Goal: Task Accomplishment & Management: Use online tool/utility

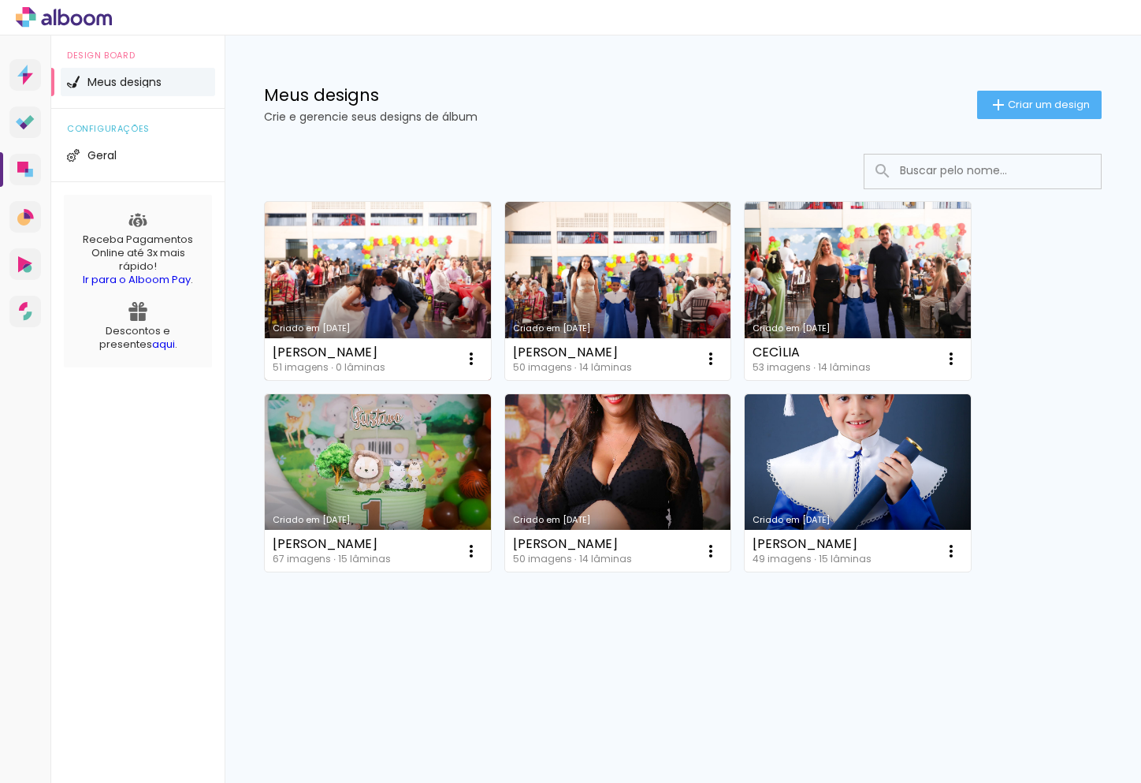
click at [291, 266] on link "Criado em 04/06/25" at bounding box center [378, 291] width 226 height 178
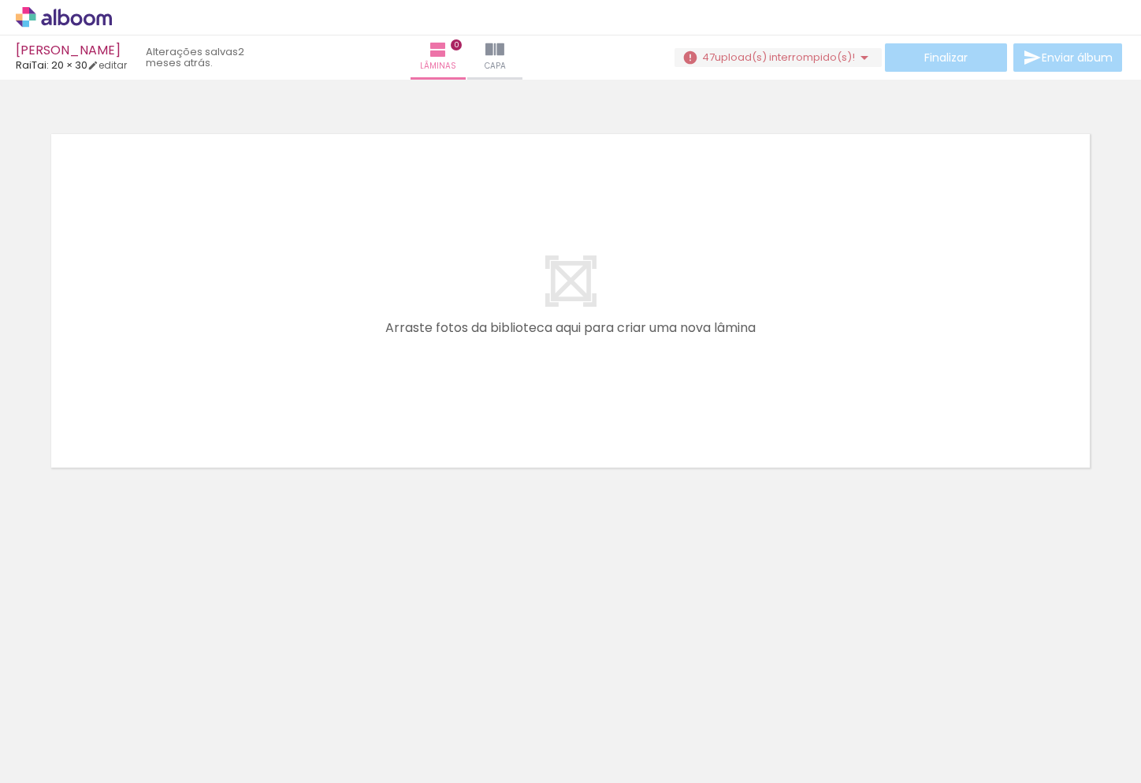
click at [855, 61] on iron-icon at bounding box center [864, 57] width 19 height 19
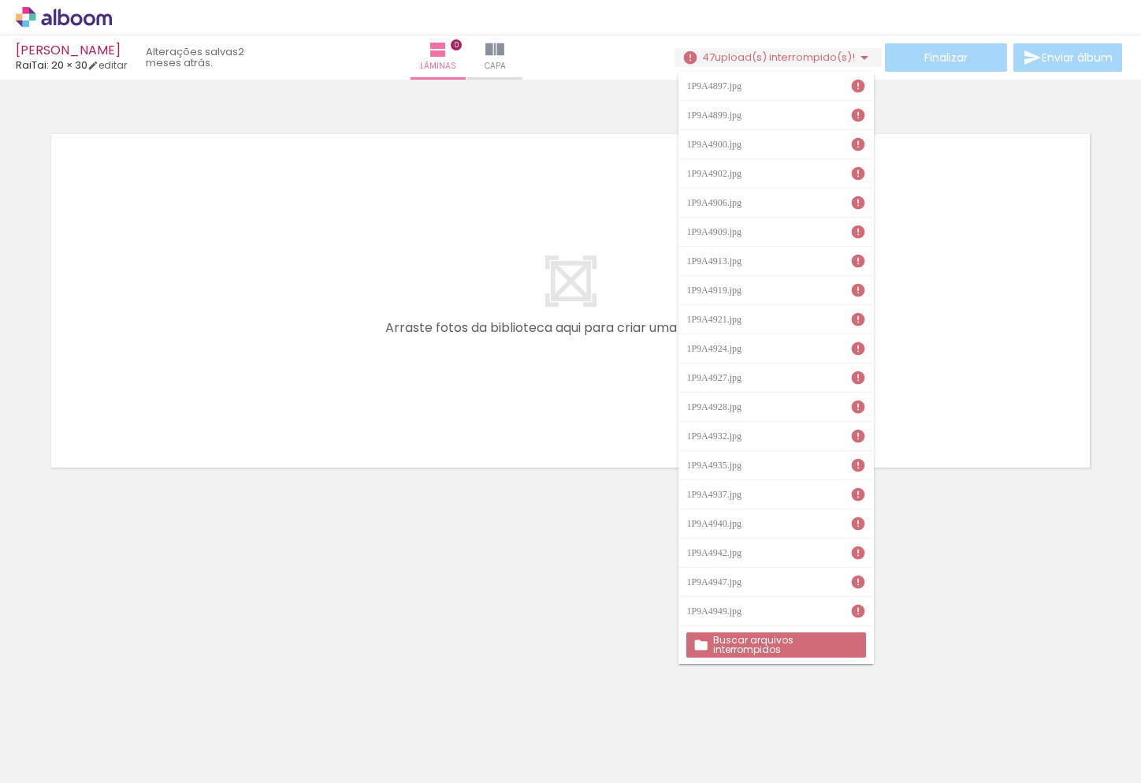
click at [0, 0] on slot "Buscar arquivos interrompidos" at bounding box center [0, 0] width 0 height 0
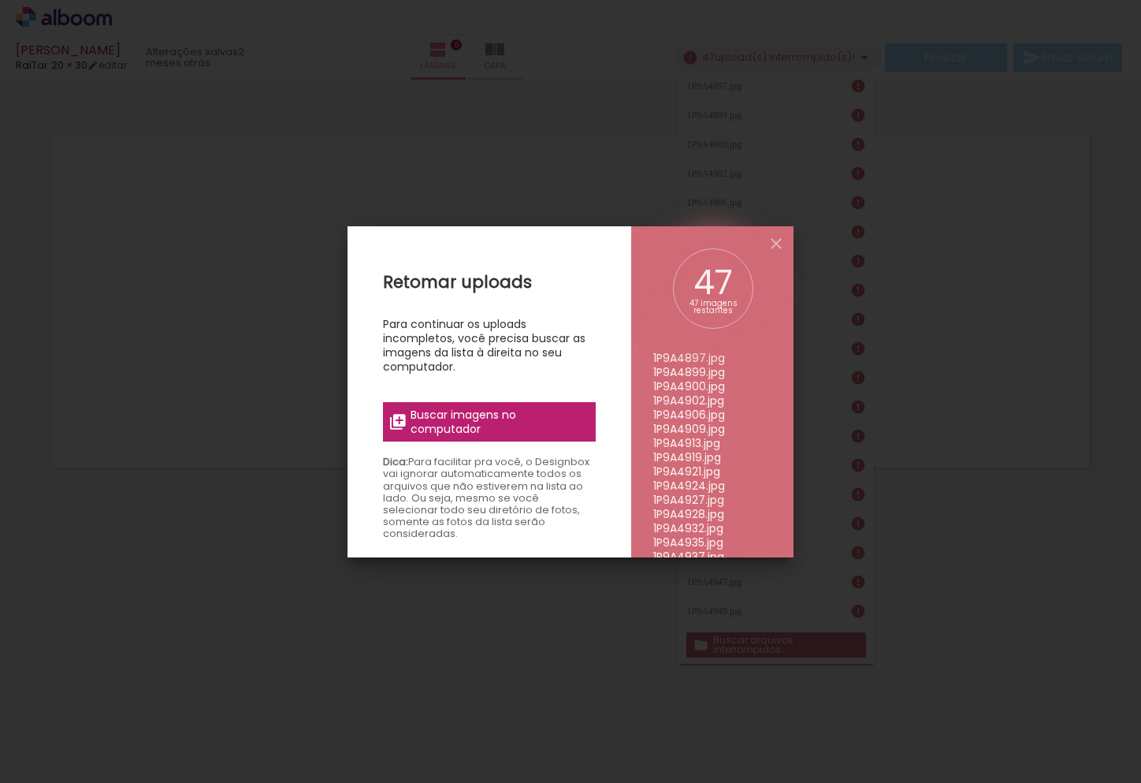
click at [534, 418] on span "Buscar imagens no computador" at bounding box center [499, 422] width 176 height 28
click at [0, 0] on input "file" at bounding box center [0, 0] width 0 height 0
click at [555, 404] on label "Buscar imagens no computador" at bounding box center [489, 421] width 213 height 39
click at [0, 0] on input "file" at bounding box center [0, 0] width 0 height 0
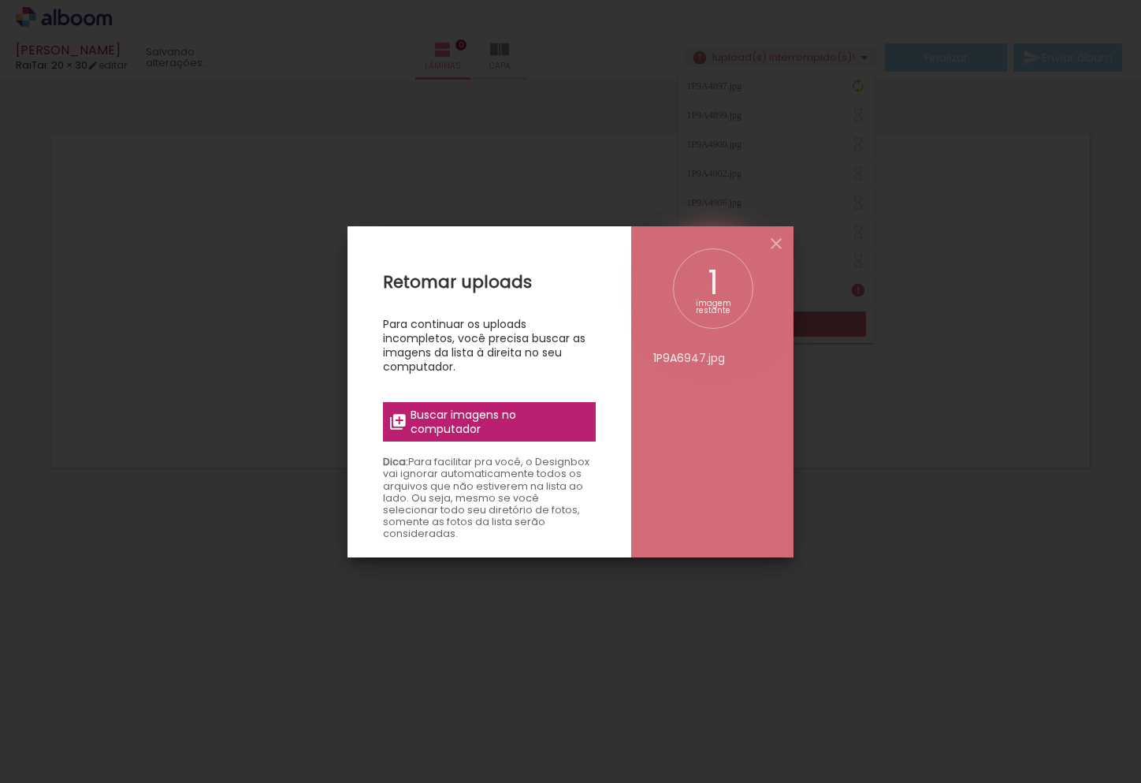
click at [505, 411] on span "Buscar imagens no computador" at bounding box center [499, 422] width 176 height 28
click at [0, 0] on input "file" at bounding box center [0, 0] width 0 height 0
click at [773, 251] on iron-icon at bounding box center [776, 243] width 19 height 19
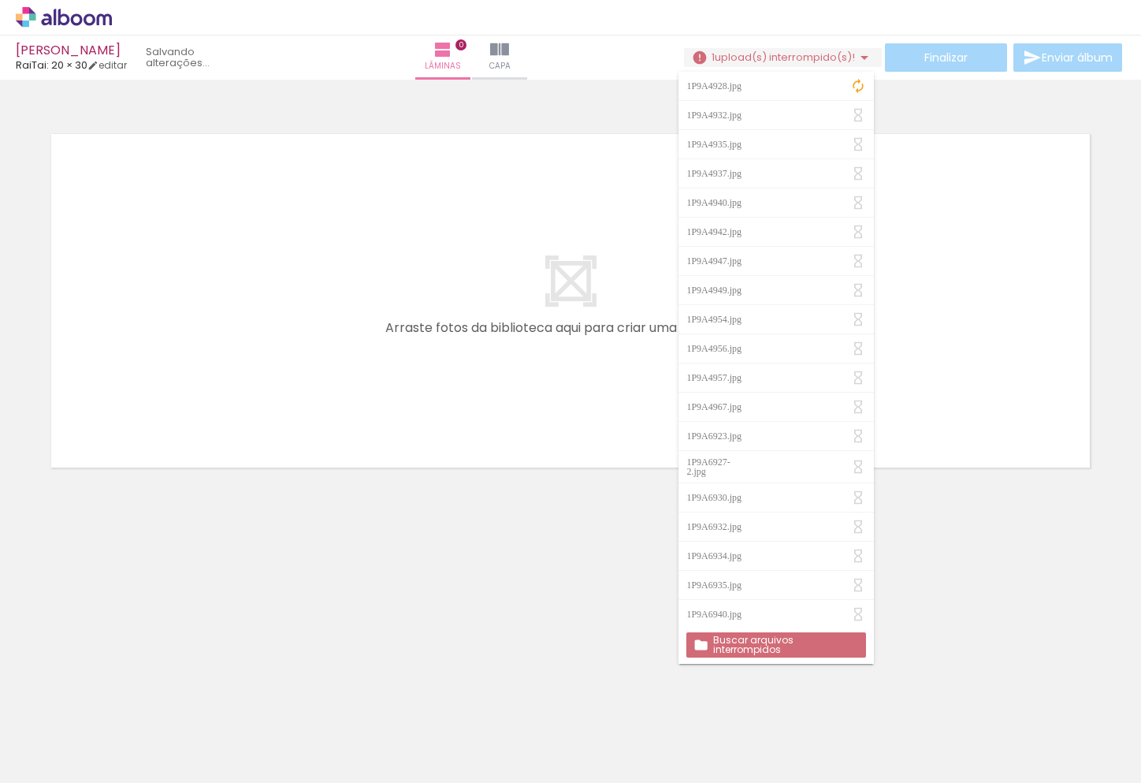
scroll to position [0, 0]
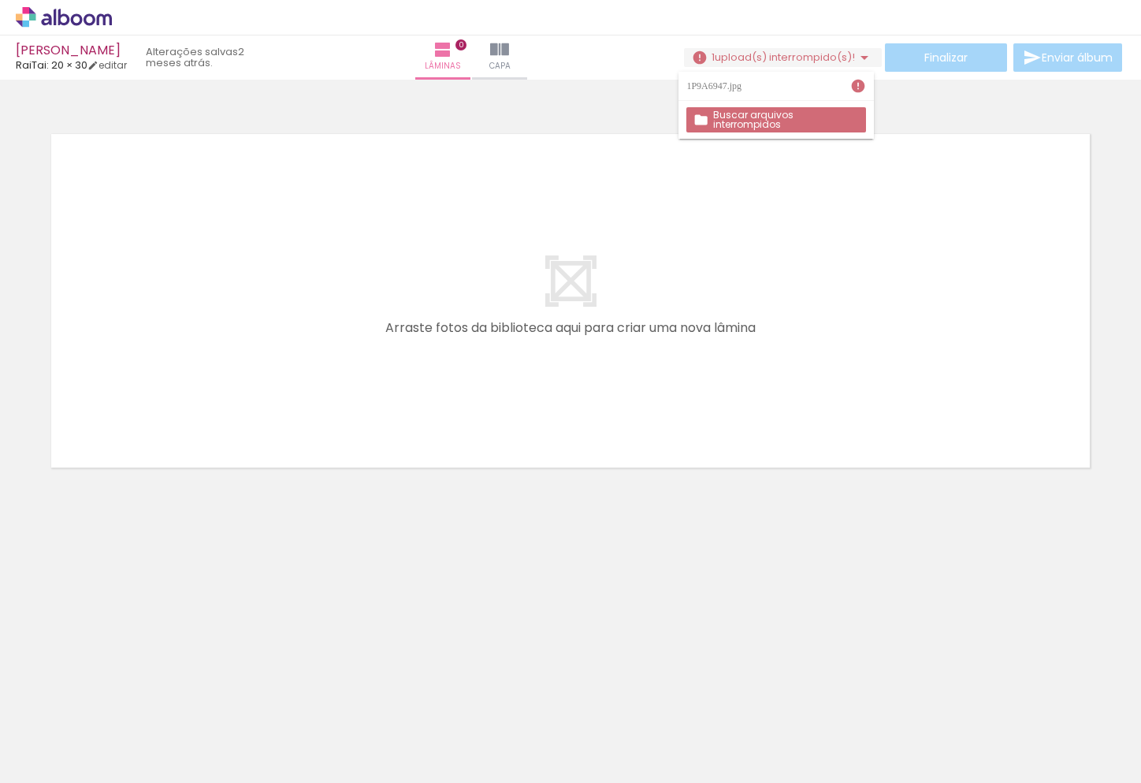
click at [854, 87] on iron-icon at bounding box center [859, 86] width 16 height 16
click at [746, 90] on div "1P9A6947.jpg" at bounding box center [716, 85] width 59 height 9
drag, startPoint x: 784, startPoint y: 90, endPoint x: 795, endPoint y: 142, distance: 53.2
click at [746, 90] on div "1P9A6947.jpg" at bounding box center [716, 85] width 59 height 9
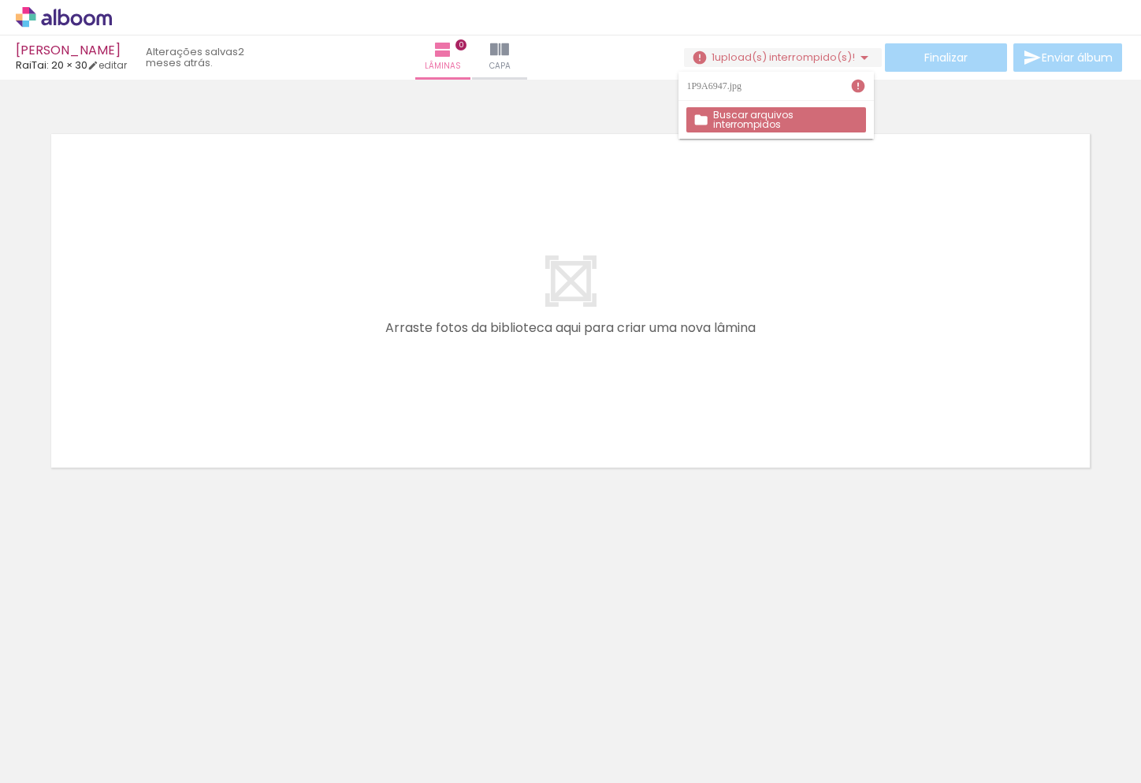
click at [907, 236] on quentale-layouter at bounding box center [571, 300] width 1056 height 351
click at [855, 62] on iron-icon at bounding box center [864, 57] width 19 height 19
click at [538, 697] on iron-icon at bounding box center [536, 698] width 17 height 17
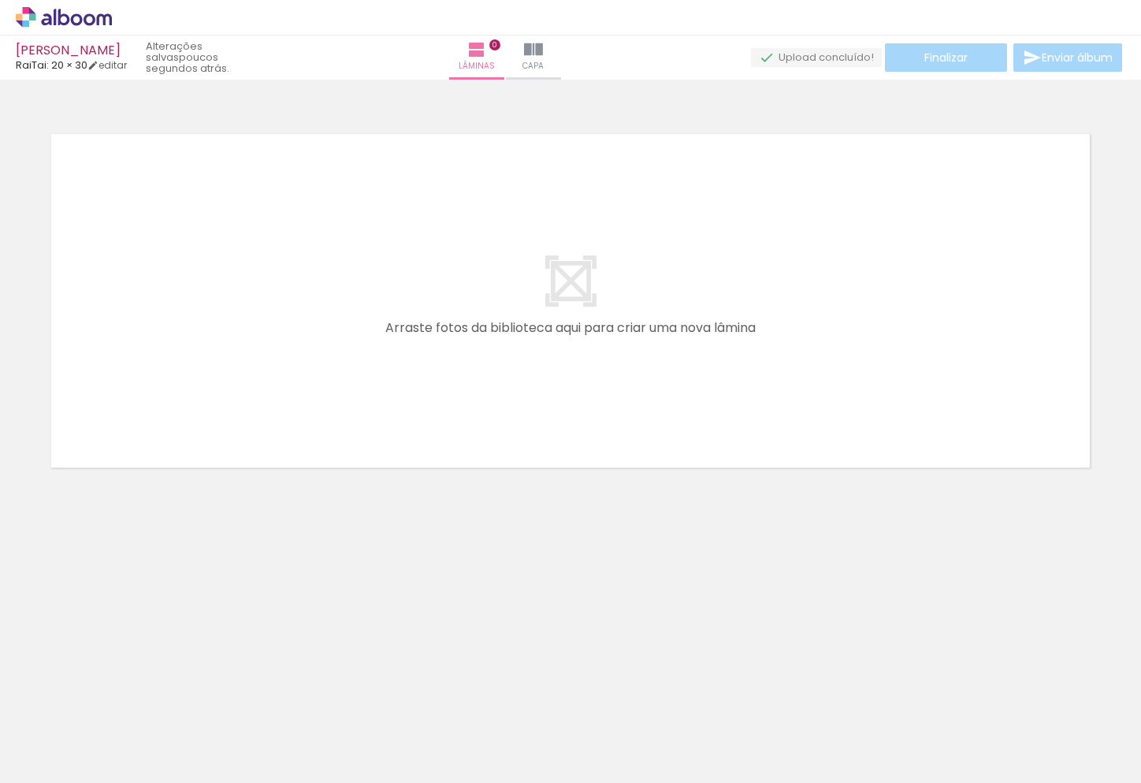
click at [48, 766] on span "Adicionar Fotos" at bounding box center [55, 761] width 47 height 17
click at [0, 0] on input "file" at bounding box center [0, 0] width 0 height 0
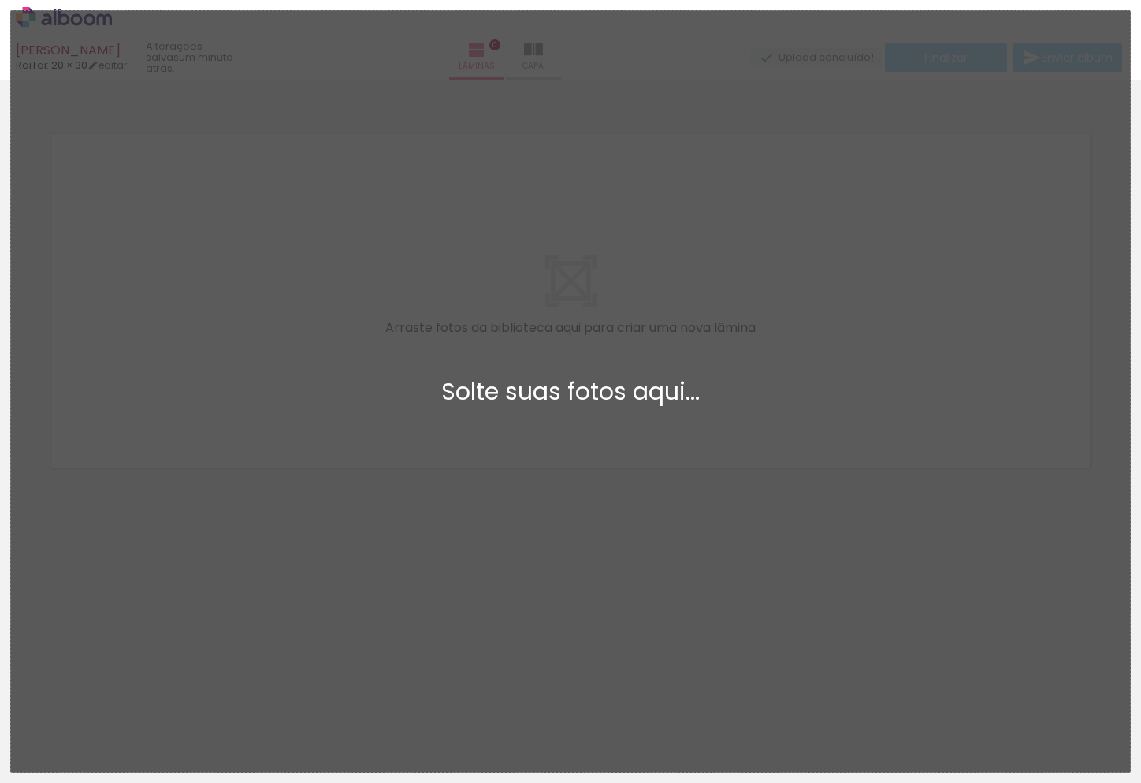
click at [687, 399] on div "Solte suas fotos aqui..." at bounding box center [571, 392] width 1094 height 24
drag, startPoint x: 393, startPoint y: 400, endPoint x: 437, endPoint y: 310, distance: 99.8
click at [393, 400] on div "Solte suas fotos aqui..." at bounding box center [571, 392] width 1094 height 24
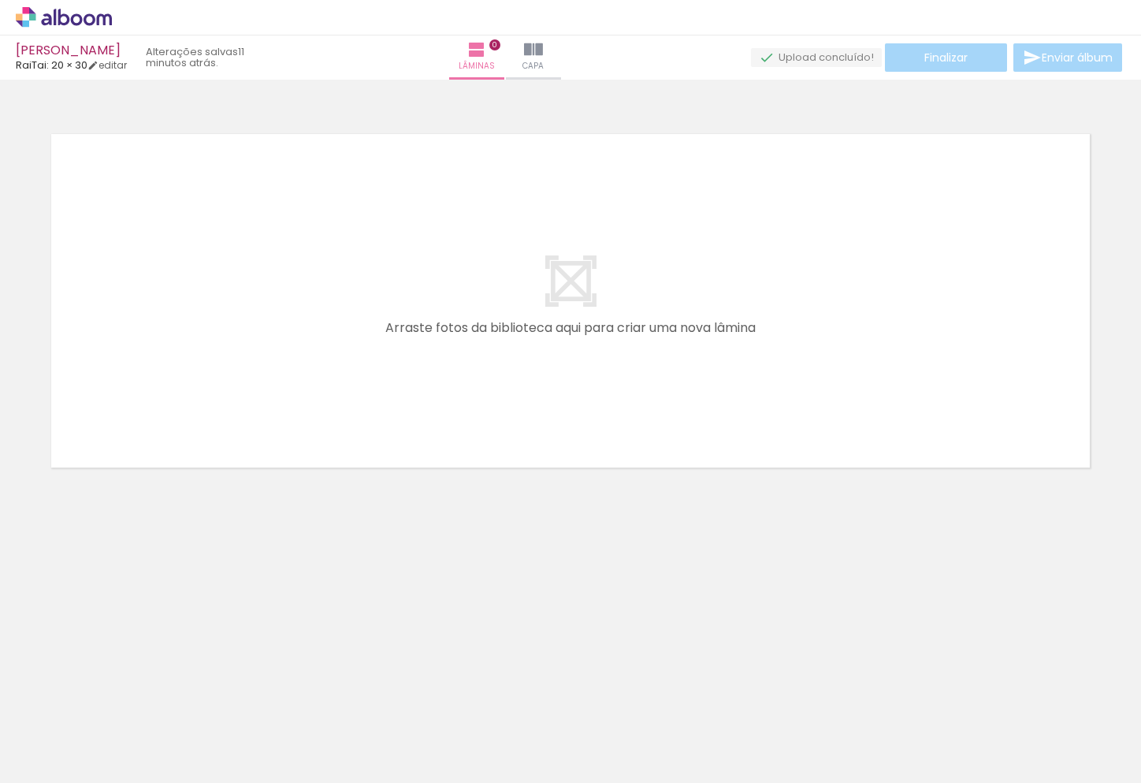
scroll to position [0, 3479]
